Goal: Information Seeking & Learning: Learn about a topic

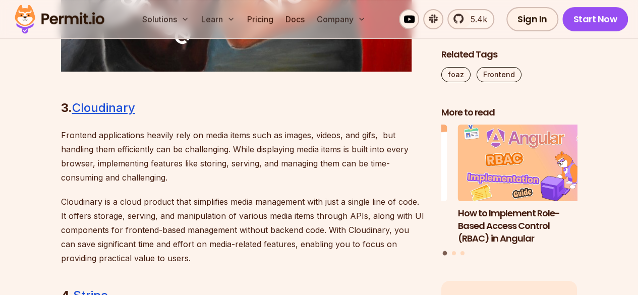
click at [116, 143] on p "Frontend applications heavily rely on media items such as images, videos, and g…" at bounding box center [243, 156] width 364 height 57
click at [155, 137] on p "Frontend applications heavily rely on media items such as images, videos, and g…" at bounding box center [243, 156] width 364 height 57
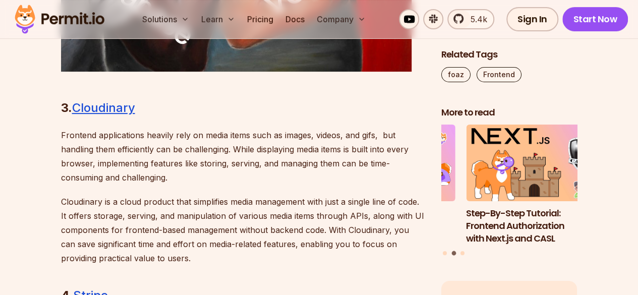
click at [245, 124] on div "Introduction How does one become a better developer? You can say a developer is…" at bounding box center [243, 122] width 364 height 3030
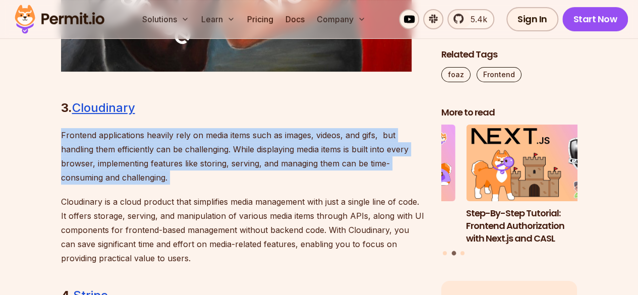
click at [245, 124] on div "Introduction How does one become a better developer? You can say a developer is…" at bounding box center [243, 122] width 364 height 3030
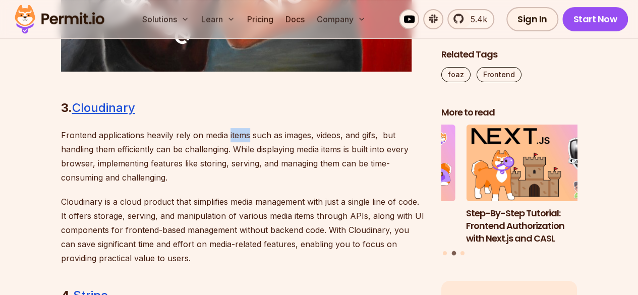
click at [245, 124] on div "Introduction How does one become a better developer? You can say a developer is…" at bounding box center [243, 122] width 364 height 3030
click at [189, 139] on p "Frontend applications heavily rely on media items such as images, videos, and g…" at bounding box center [243, 156] width 364 height 57
click at [132, 127] on div "Introduction How does one become a better developer? You can say a developer is…" at bounding box center [243, 122] width 364 height 3030
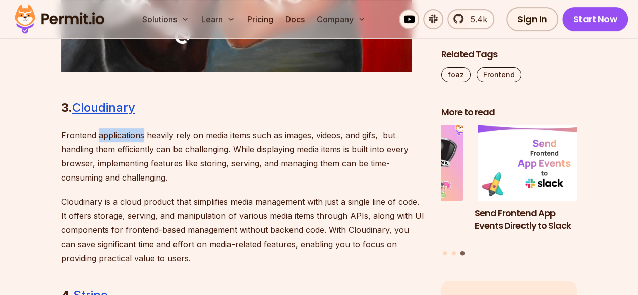
click at [144, 137] on p "Frontend applications heavily rely on media items such as images, videos, and g…" at bounding box center [243, 156] width 364 height 57
click at [178, 137] on p "Frontend applications heavily rely on media items such as images, videos, and g…" at bounding box center [243, 156] width 364 height 57
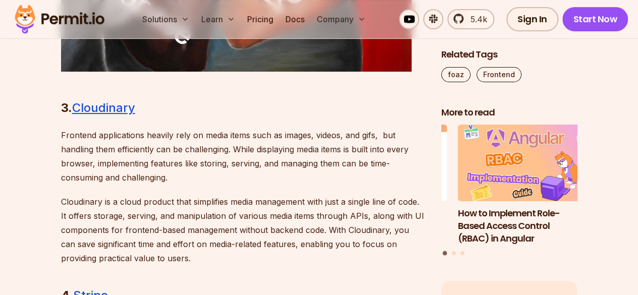
click at [188, 137] on p "Frontend applications heavily rely on media items such as images, videos, and g…" at bounding box center [243, 156] width 364 height 57
click at [217, 136] on p "Frontend applications heavily rely on media items such as images, videos, and g…" at bounding box center [243, 156] width 364 height 57
click at [253, 139] on p "Frontend applications heavily rely on media items such as images, videos, and g…" at bounding box center [243, 156] width 364 height 57
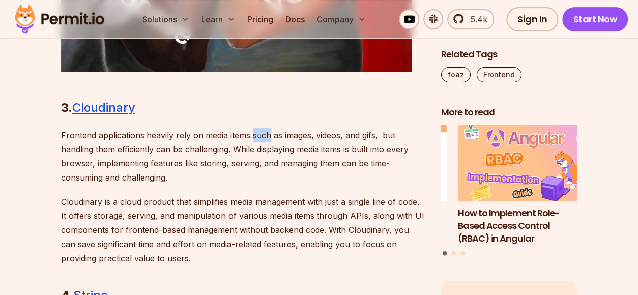
click at [253, 139] on p "Frontend applications heavily rely on media items such as images, videos, and g…" at bounding box center [243, 156] width 364 height 57
click at [288, 133] on p "Frontend applications heavily rely on media items such as images, videos, and g…" at bounding box center [243, 156] width 364 height 57
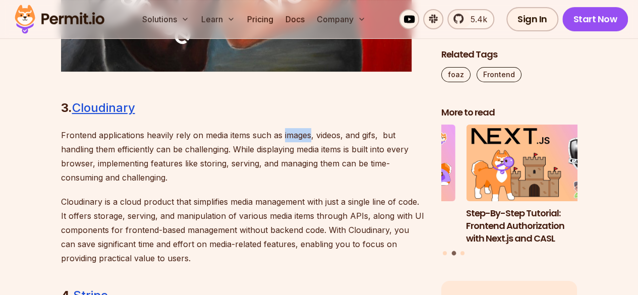
click at [288, 133] on p "Frontend applications heavily rely on media items such as images, videos, and g…" at bounding box center [243, 156] width 364 height 57
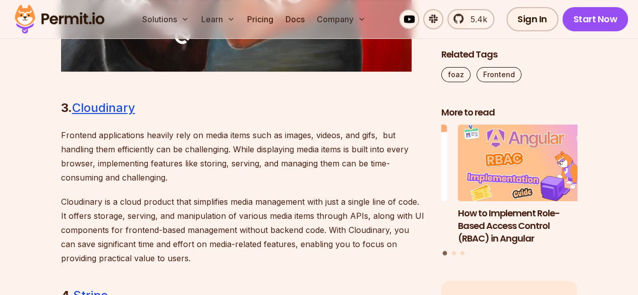
click at [181, 145] on p "Frontend applications heavily rely on media items such as images, videos, and g…" at bounding box center [243, 156] width 364 height 57
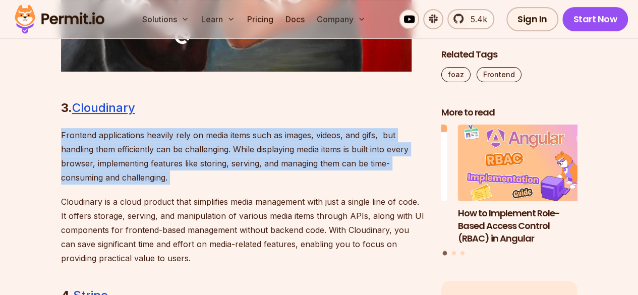
click at [181, 145] on p "Frontend applications heavily rely on media items such as images, videos, and g…" at bounding box center [243, 156] width 364 height 57
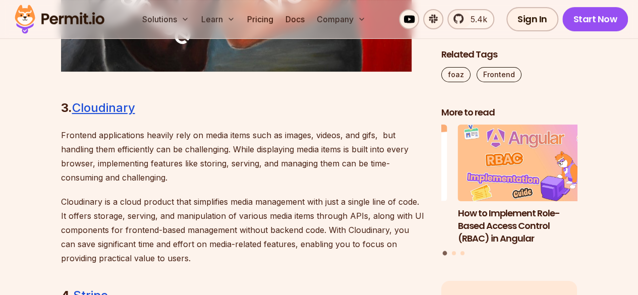
click at [177, 146] on p "Frontend applications heavily rely on media items such as images, videos, and g…" at bounding box center [243, 156] width 364 height 57
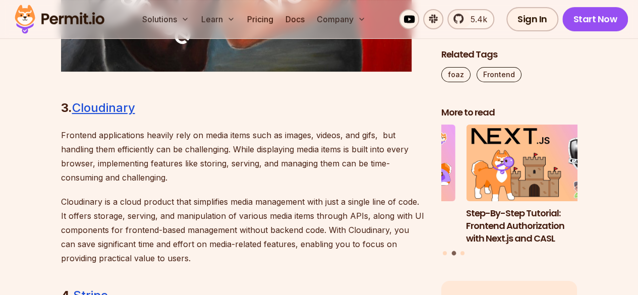
click at [220, 147] on p "Frontend applications heavily rely on media items such as images, videos, and g…" at bounding box center [243, 156] width 364 height 57
click at [248, 151] on p "Frontend applications heavily rely on media items such as images, videos, and g…" at bounding box center [243, 156] width 364 height 57
click at [279, 151] on p "Frontend applications heavily rely on media items such as images, videos, and g…" at bounding box center [243, 156] width 364 height 57
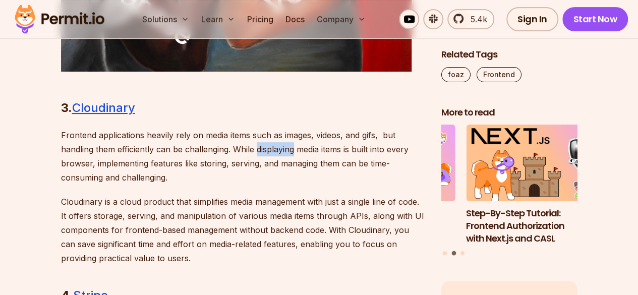
click at [279, 151] on p "Frontend applications heavily rely on media items such as images, videos, and g…" at bounding box center [243, 156] width 364 height 57
click at [412, 146] on p "Frontend applications heavily rely on media items such as images, videos, and g…" at bounding box center [243, 156] width 364 height 57
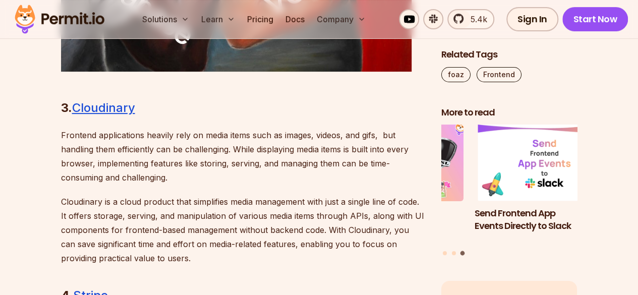
click at [120, 163] on p "Frontend applications heavily rely on media items such as images, videos, and g…" at bounding box center [243, 156] width 364 height 57
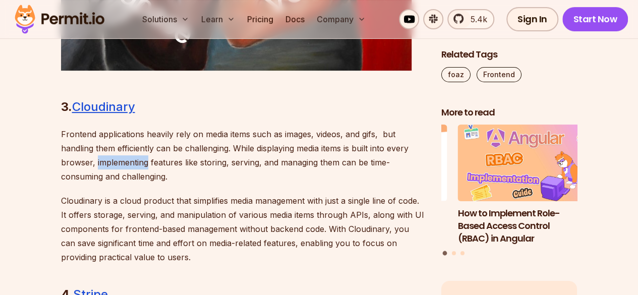
scroll to position [2042, 0]
